Goal: Task Accomplishment & Management: Manage account settings

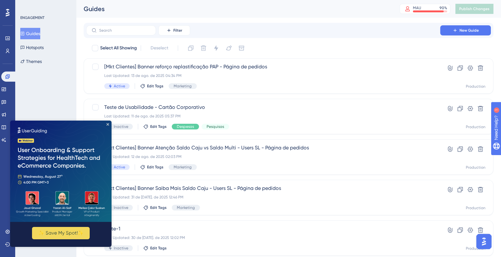
click at [106, 125] on icon "Close Preview" at bounding box center [107, 124] width 3 height 3
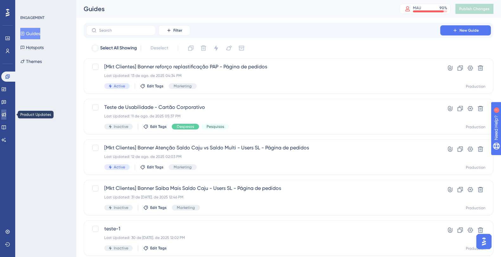
click at [6, 114] on link at bounding box center [3, 115] width 5 height 10
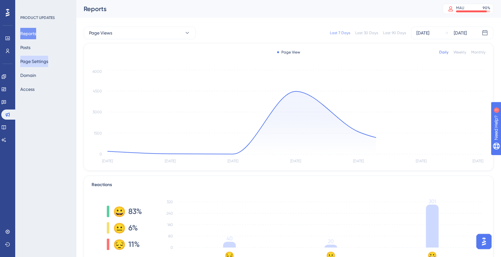
click at [30, 62] on button "Page Settings" at bounding box center [34, 61] width 28 height 11
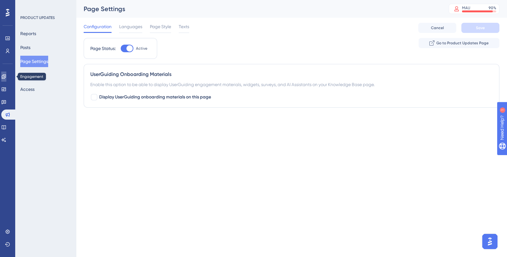
click at [6, 78] on icon at bounding box center [3, 76] width 5 height 5
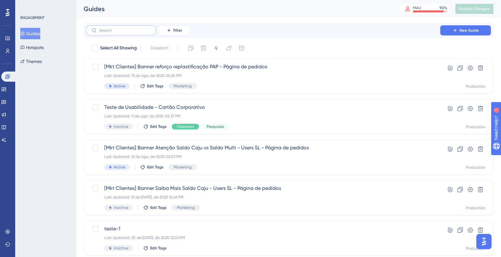
click at [126, 26] on label at bounding box center [121, 30] width 70 height 10
click at [126, 28] on input "text" at bounding box center [124, 30] width 51 height 4
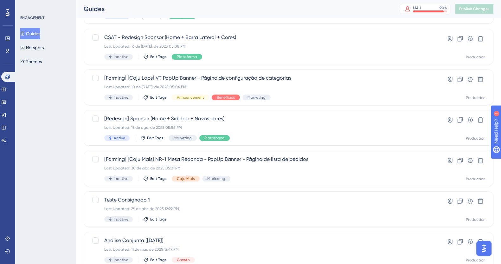
scroll to position [119, 0]
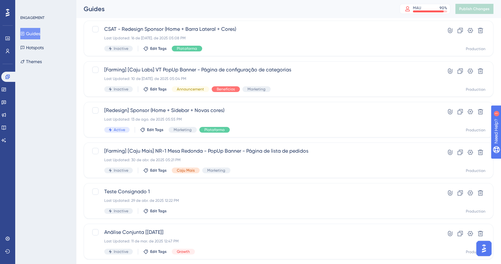
type input "on"
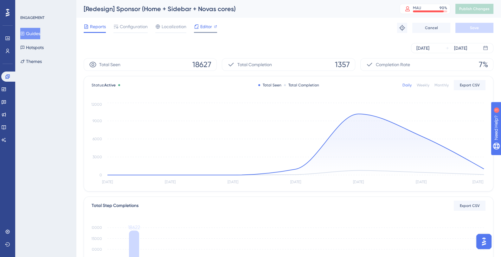
click at [204, 26] on span "Editor" at bounding box center [206, 27] width 12 height 8
